Goal: Find specific page/section: Find specific page/section

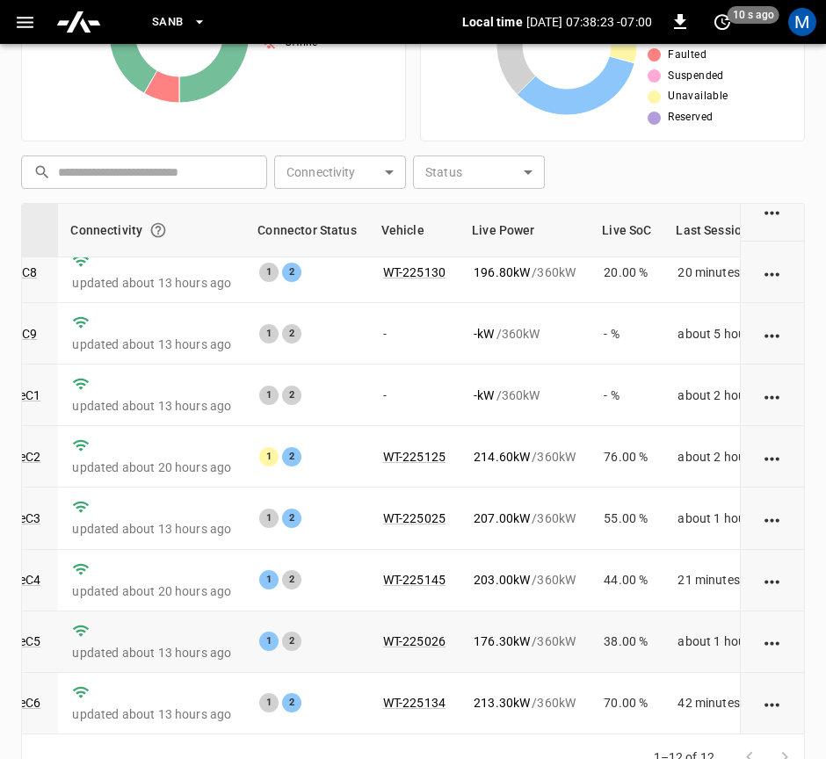
scroll to position [414, 0]
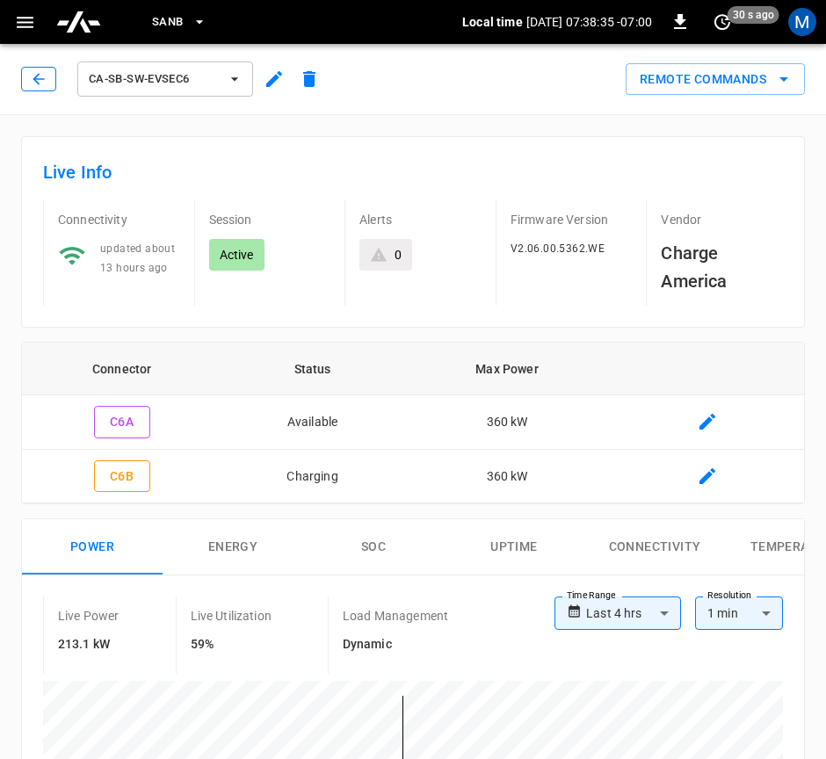
click at [27, 71] on button "button" at bounding box center [38, 79] width 35 height 25
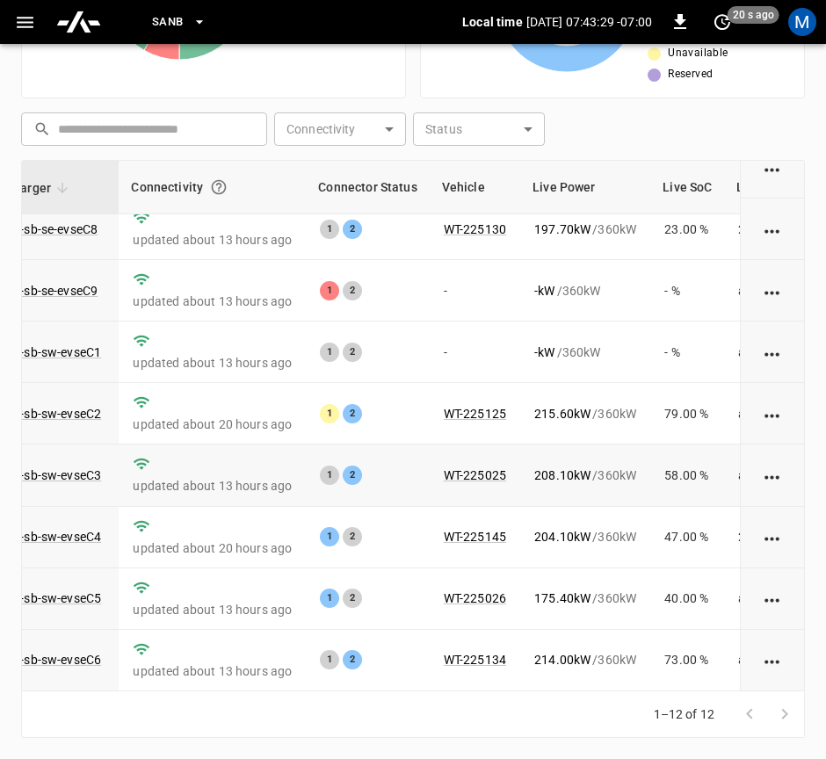
scroll to position [283, 154]
click at [75, 649] on link "ca-sb-sw-evseC6" at bounding box center [54, 659] width 101 height 21
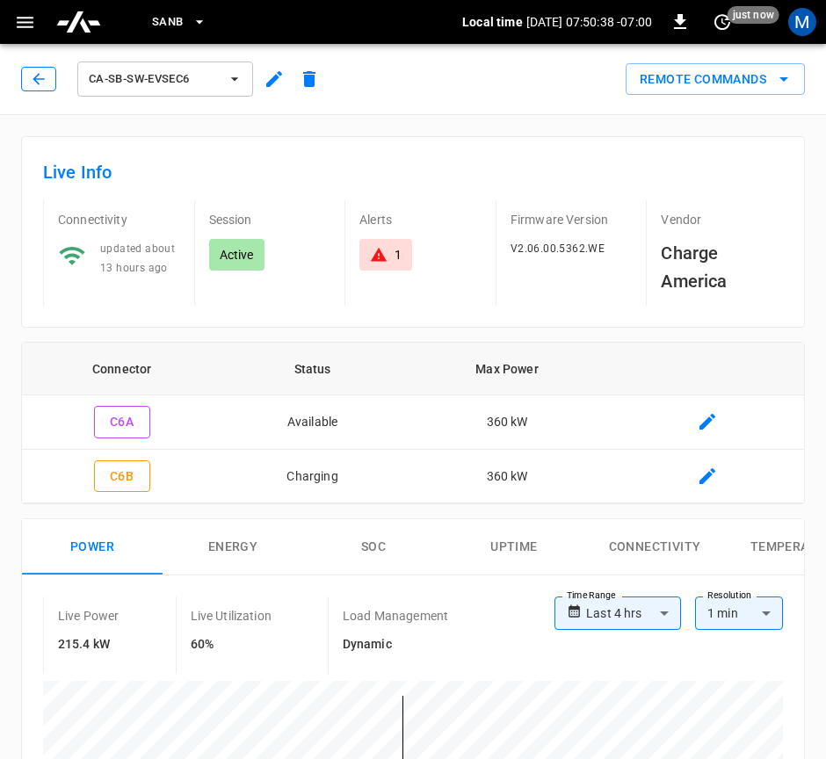
click at [35, 77] on icon "button" at bounding box center [37, 78] width 11 height 11
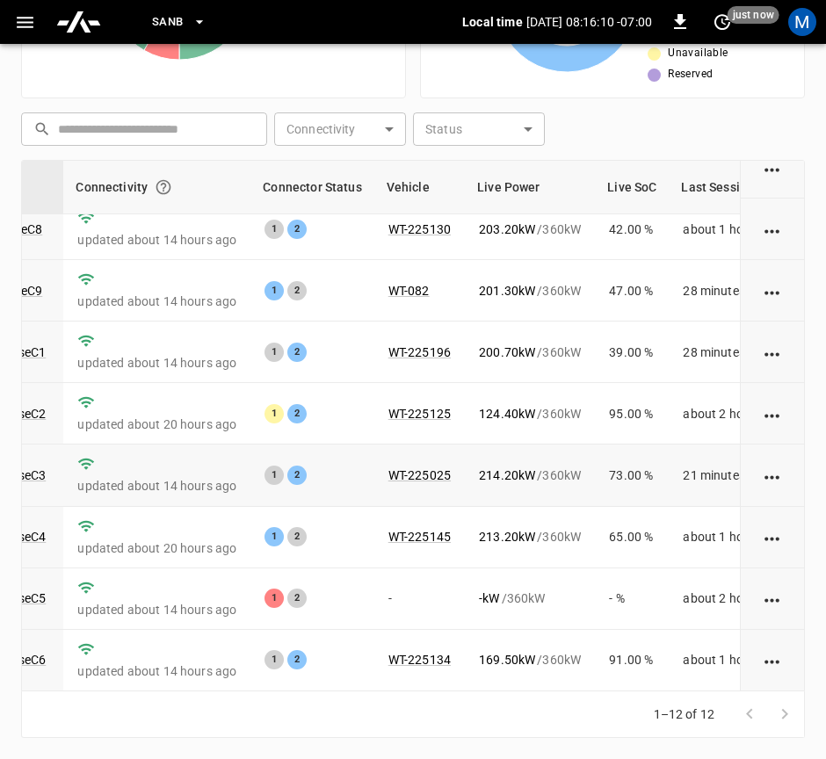
scroll to position [283, 209]
